Goal: Information Seeking & Learning: Learn about a topic

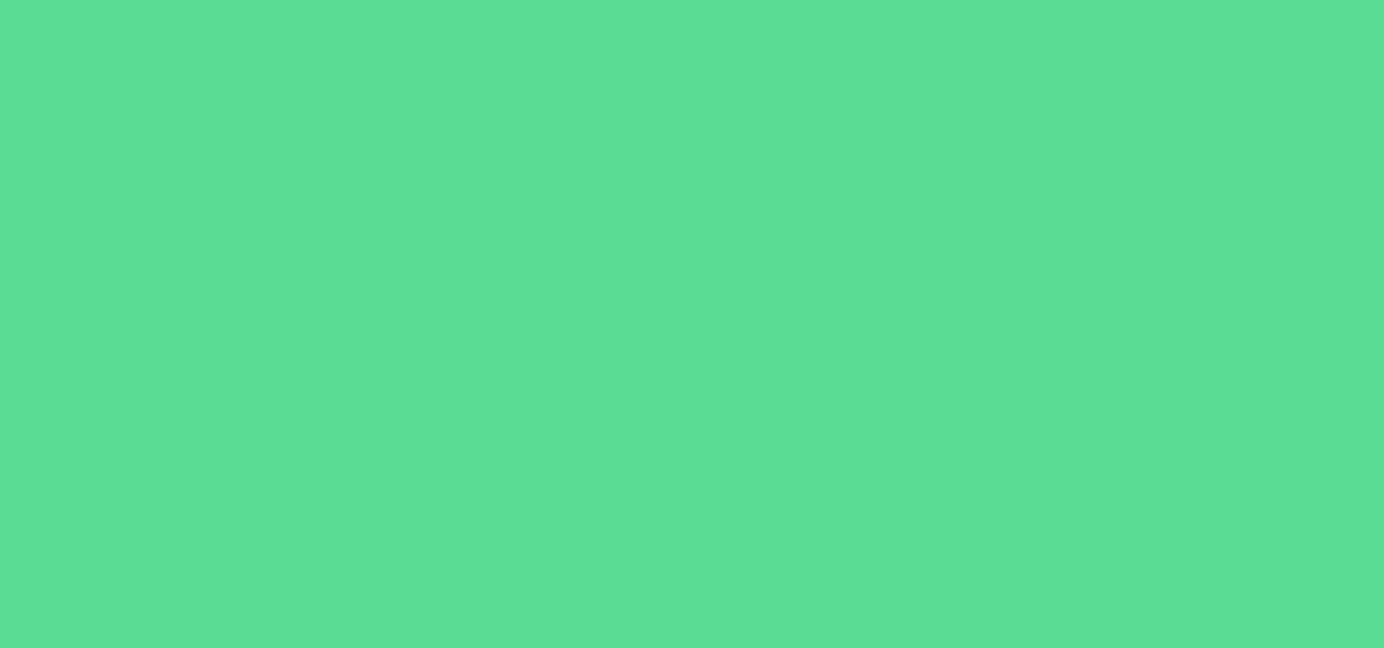
click at [617, 546] on div at bounding box center [692, 324] width 1384 height 648
